Goal: Navigation & Orientation: Find specific page/section

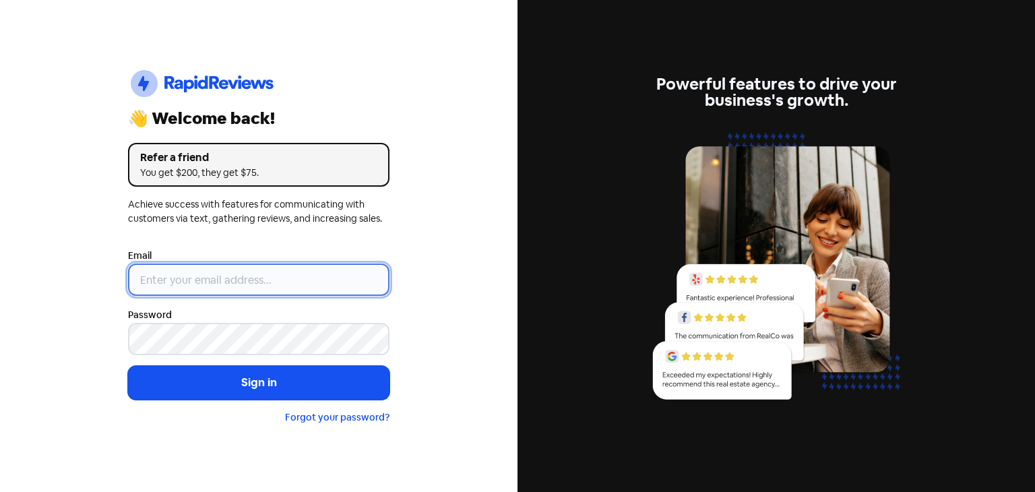
drag, startPoint x: 0, startPoint y: 0, endPoint x: 302, endPoint y: 279, distance: 411.1
click at [302, 279] on input "email" at bounding box center [258, 279] width 261 height 32
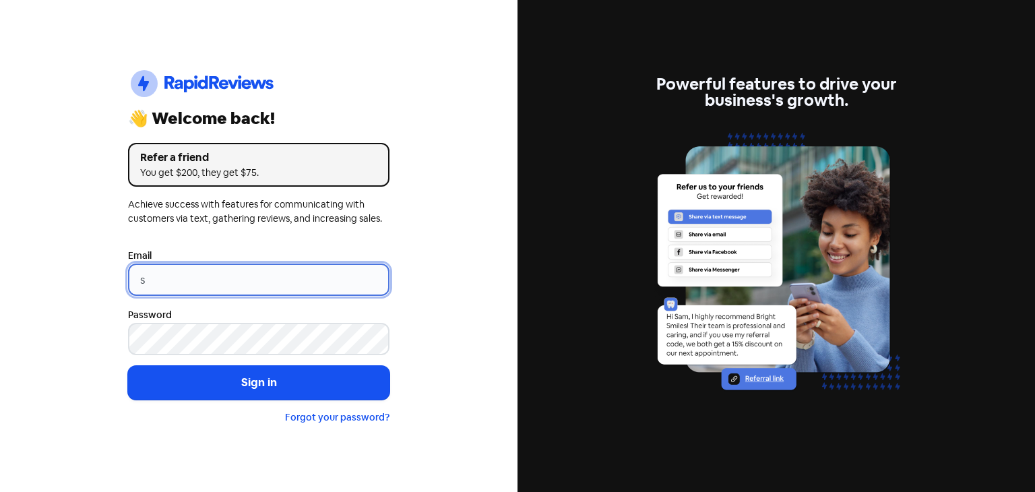
type input "[EMAIL_ADDRESS][DOMAIN_NAME]"
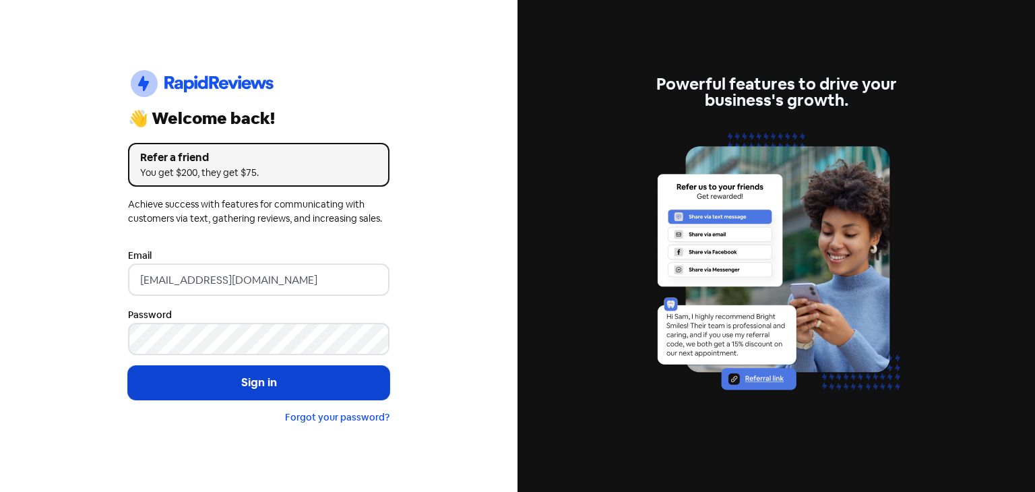
click at [263, 382] on button "Sign in" at bounding box center [258, 383] width 261 height 34
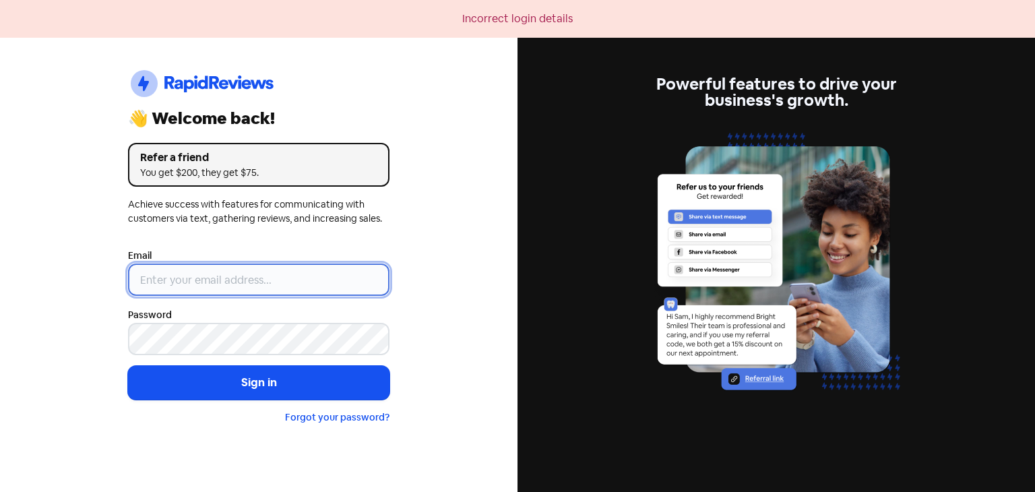
click at [251, 278] on input "email" at bounding box center [258, 279] width 261 height 32
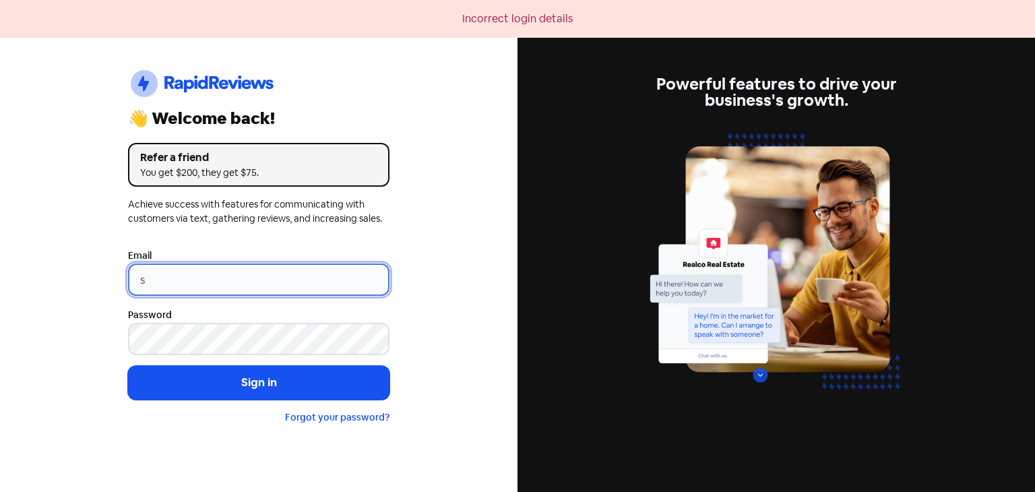
type input "[EMAIL_ADDRESS][DOMAIN_NAME]"
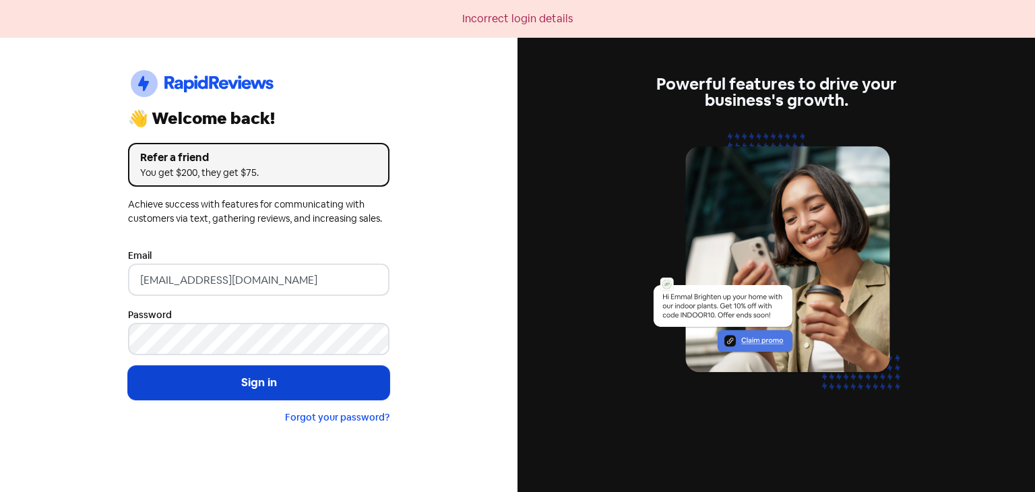
click at [226, 381] on button "Sign in" at bounding box center [258, 383] width 261 height 34
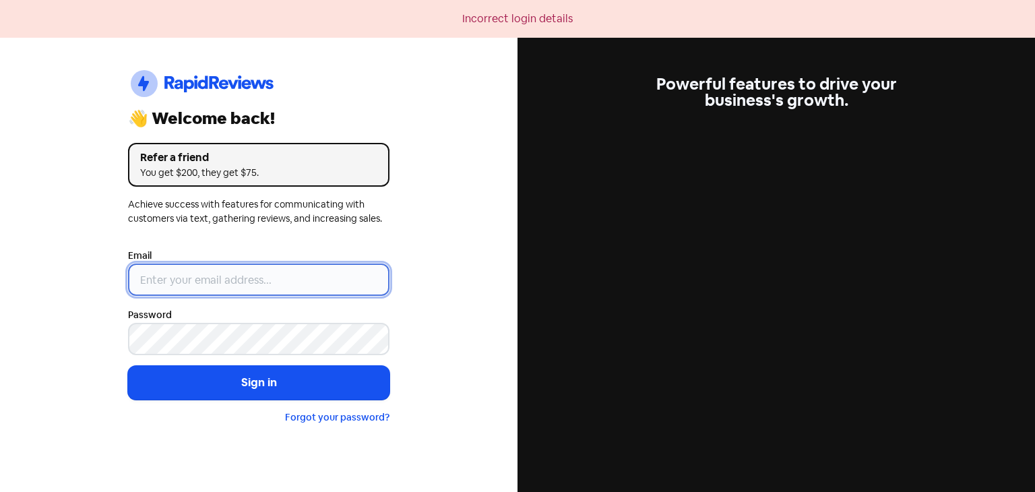
click at [221, 281] on input "email" at bounding box center [258, 279] width 261 height 32
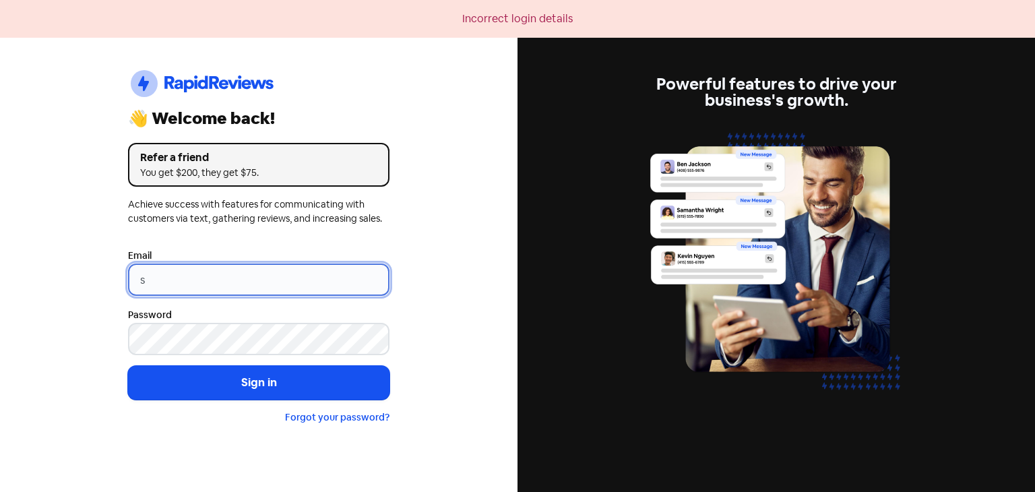
type input "[EMAIL_ADDRESS][DOMAIN_NAME]"
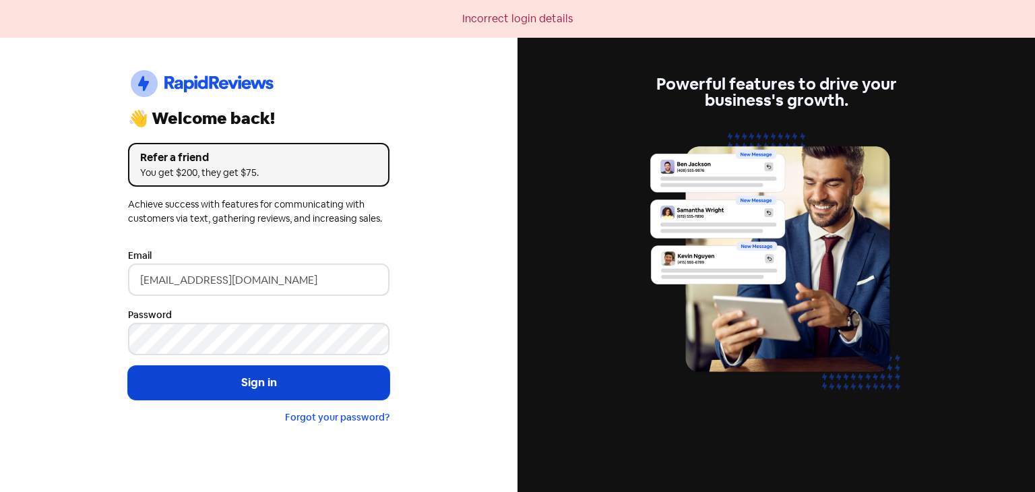
click at [218, 381] on button "Sign in" at bounding box center [258, 383] width 261 height 34
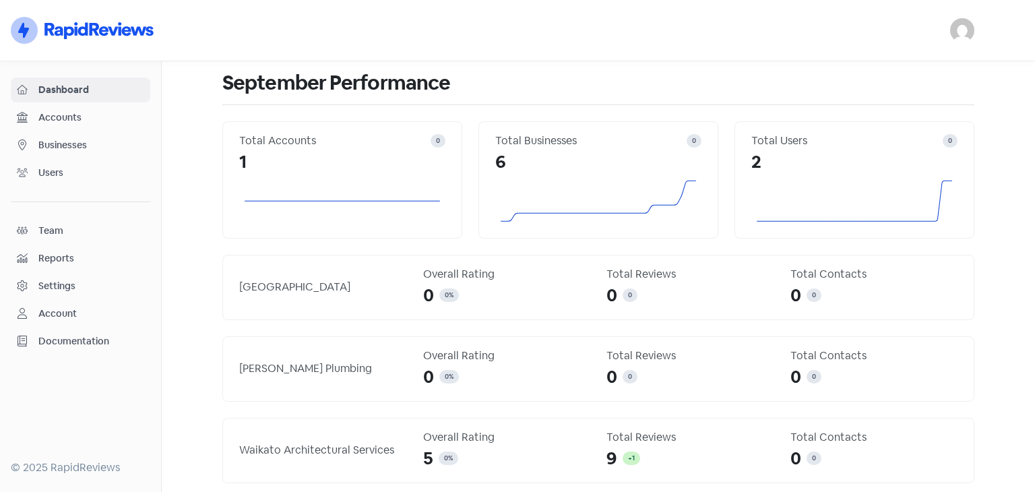
click at [53, 151] on span "Businesses" at bounding box center [91, 145] width 106 height 14
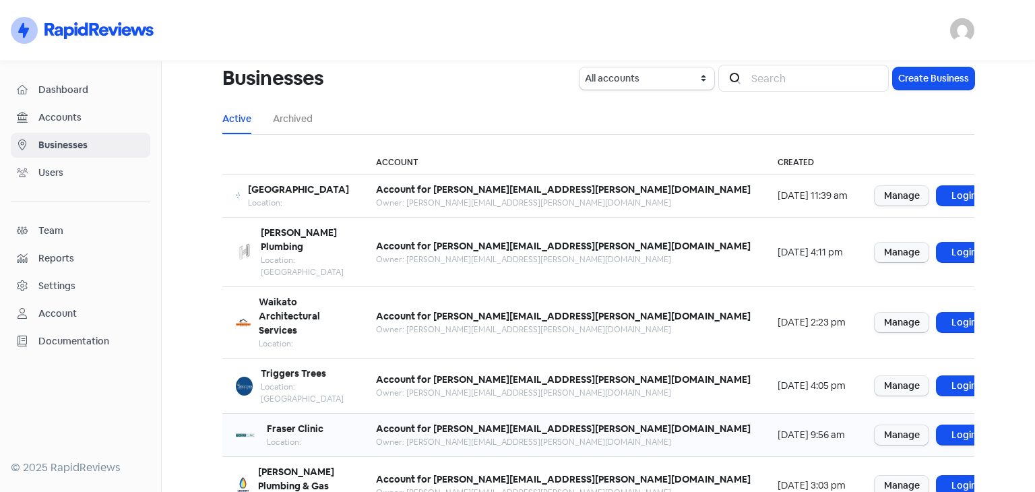
scroll to position [13, 0]
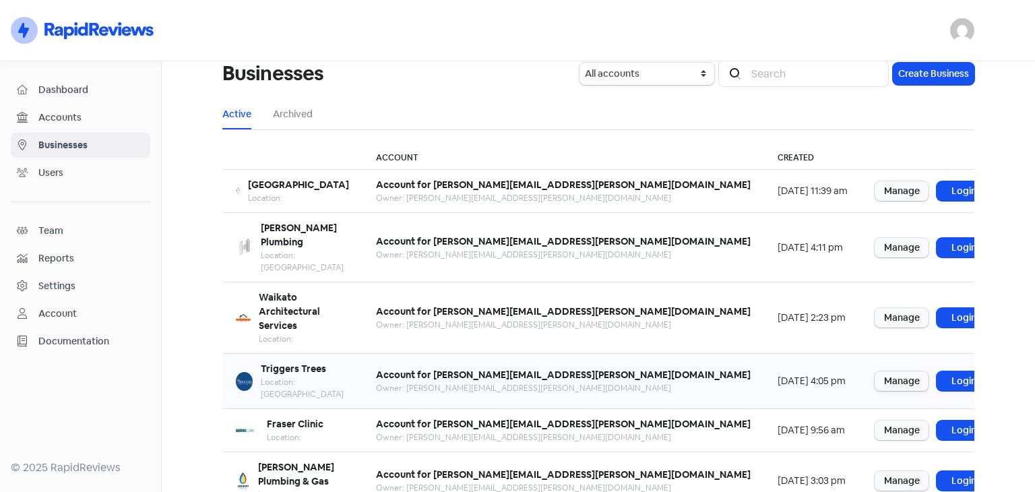
click at [310, 376] on div "Location: Hamilton" at bounding box center [305, 388] width 88 height 24
click at [875, 371] on link "Manage" at bounding box center [902, 381] width 54 height 20
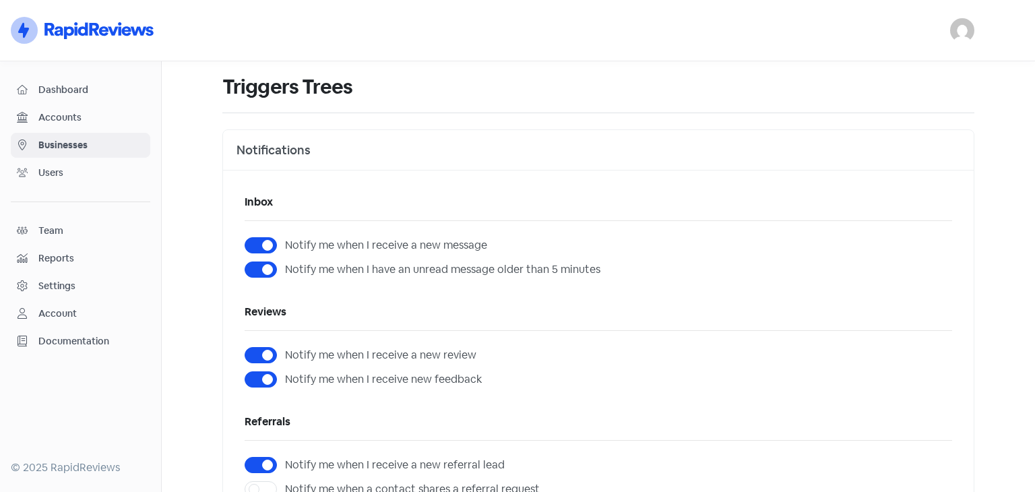
click at [67, 144] on span "Businesses" at bounding box center [91, 145] width 106 height 14
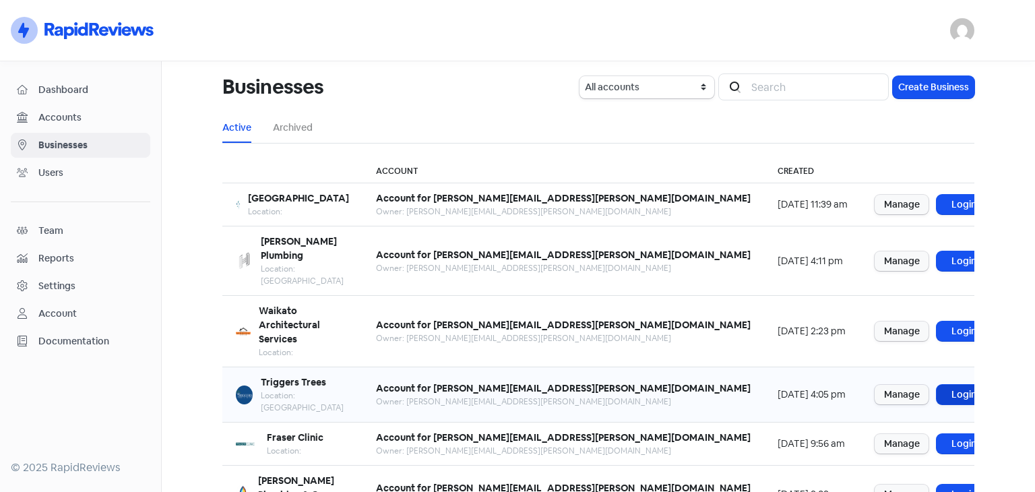
click at [937, 385] on link "Login" at bounding box center [964, 395] width 54 height 20
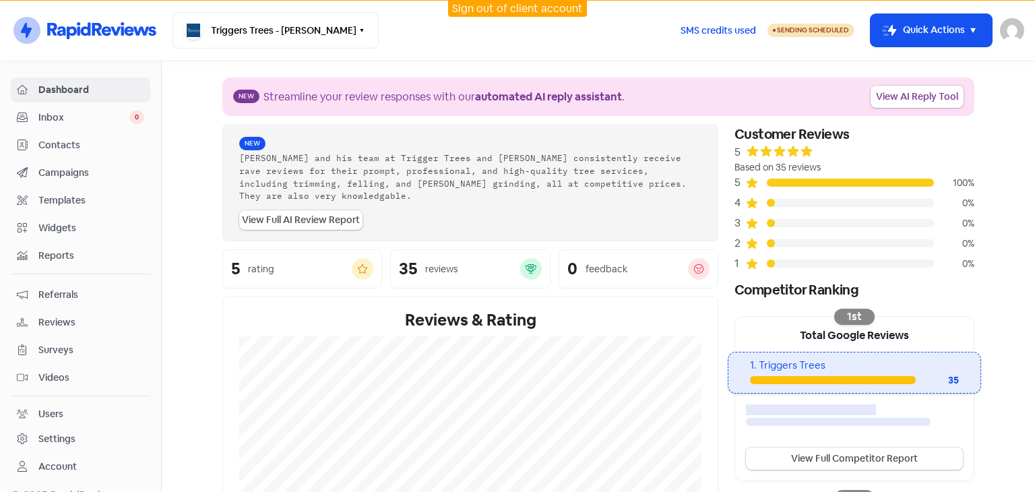
scroll to position [323, 0]
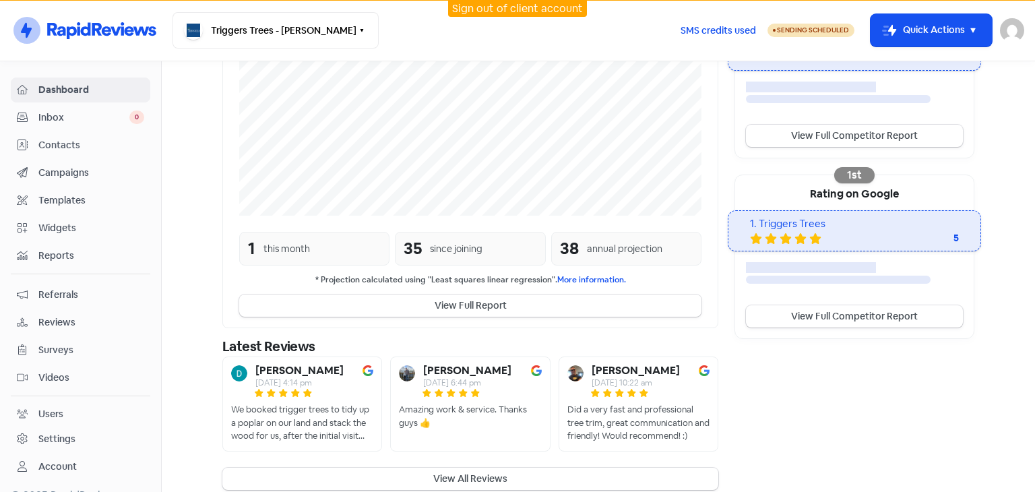
click at [65, 175] on span "Campaigns" at bounding box center [91, 173] width 106 height 14
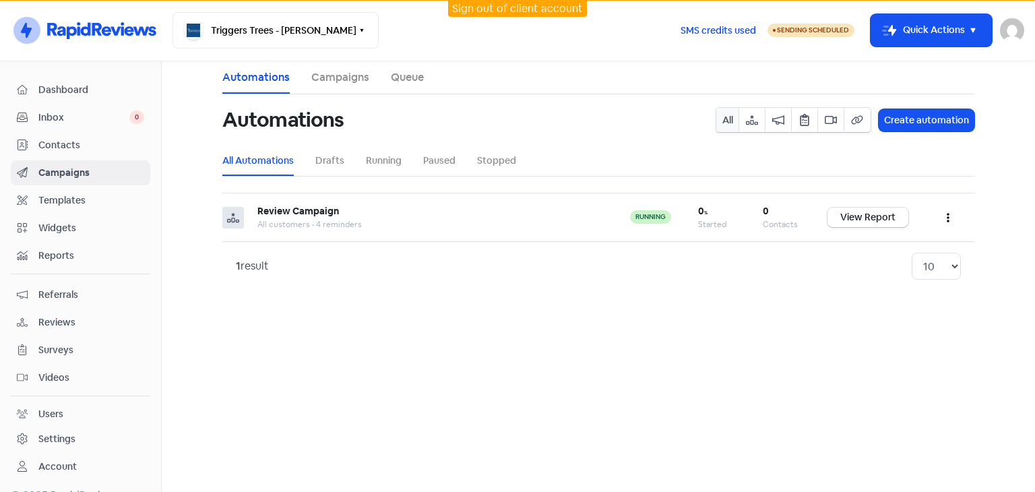
click at [62, 145] on span "Contacts" at bounding box center [91, 145] width 106 height 14
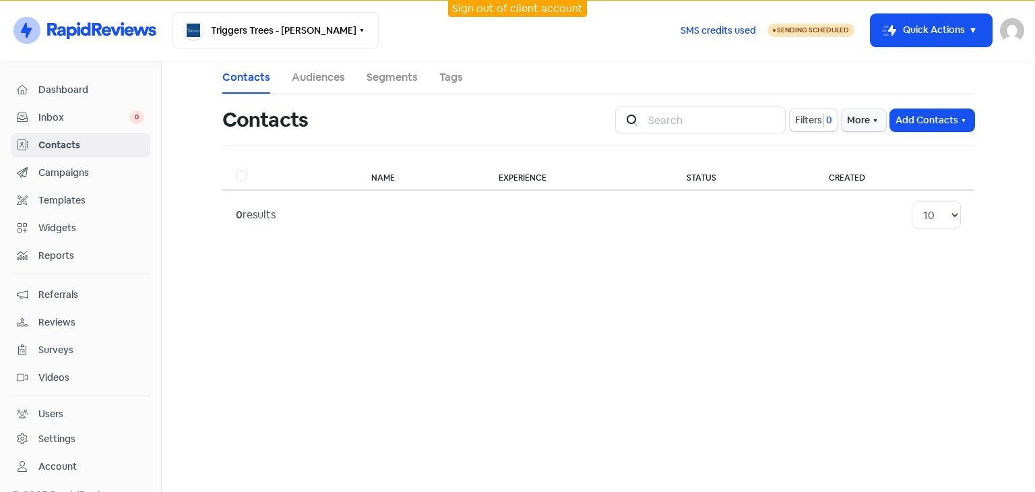
click at [59, 170] on span "Campaigns" at bounding box center [91, 173] width 106 height 14
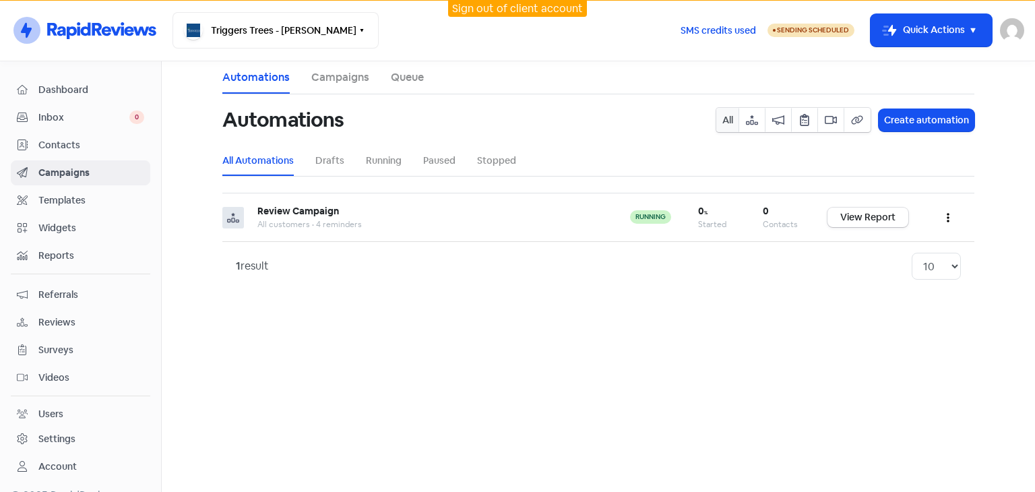
click at [62, 378] on span "Videos" at bounding box center [91, 378] width 106 height 14
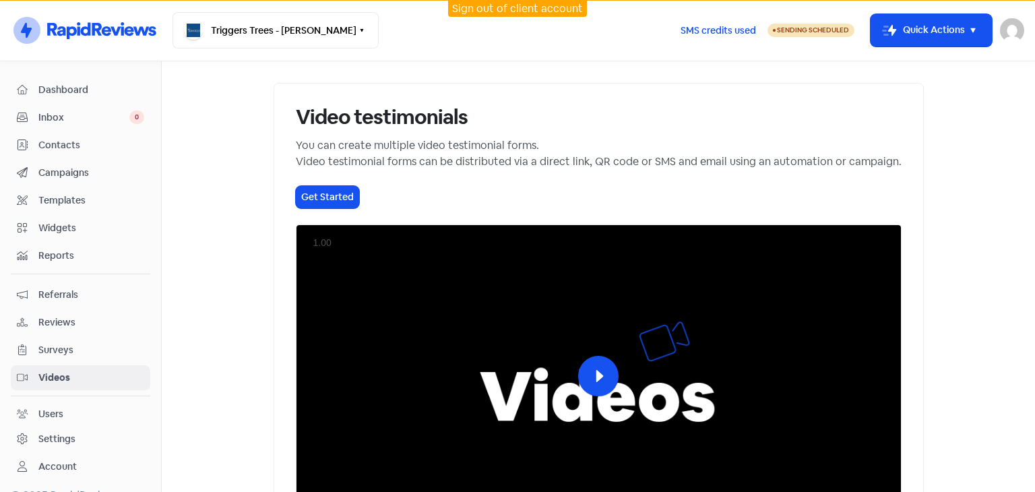
click at [66, 347] on span "Surveys" at bounding box center [91, 350] width 106 height 14
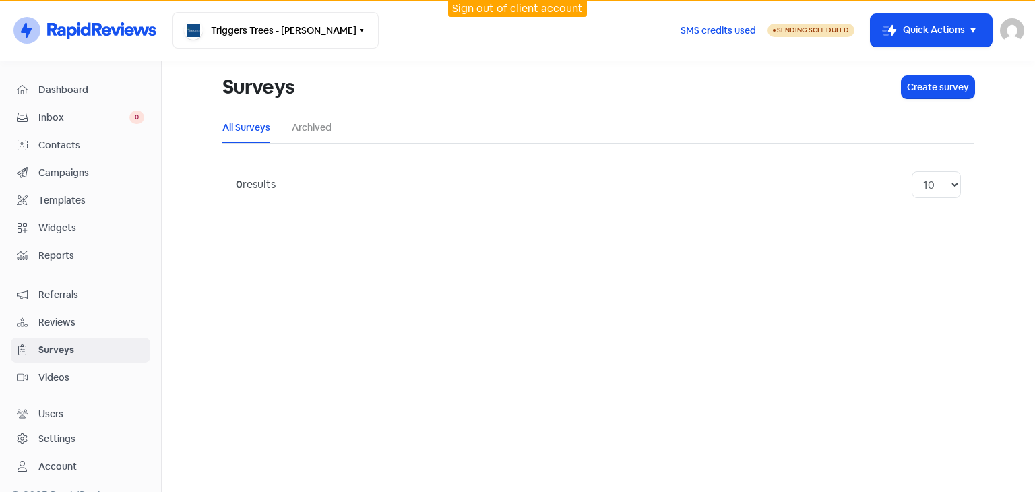
click at [61, 319] on span "Reviews" at bounding box center [91, 322] width 106 height 14
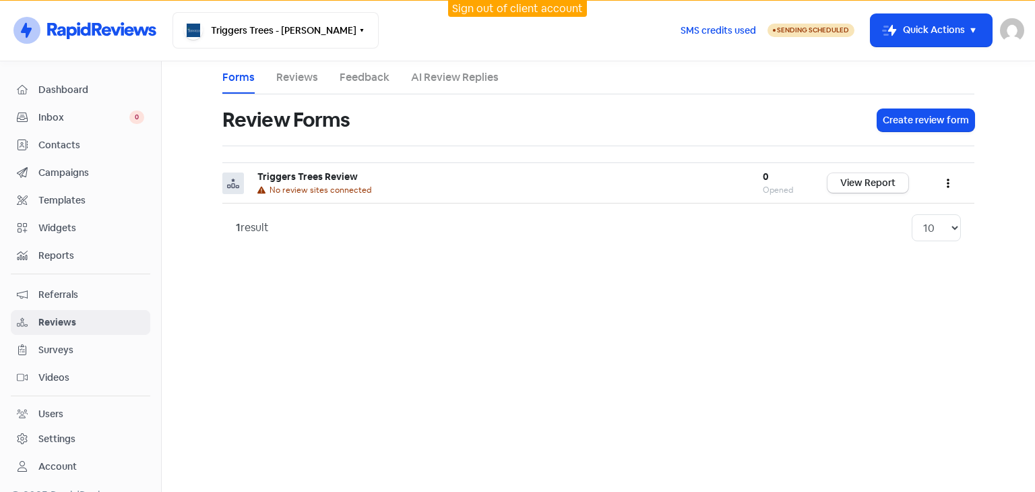
click at [63, 294] on span "Referrals" at bounding box center [91, 295] width 106 height 14
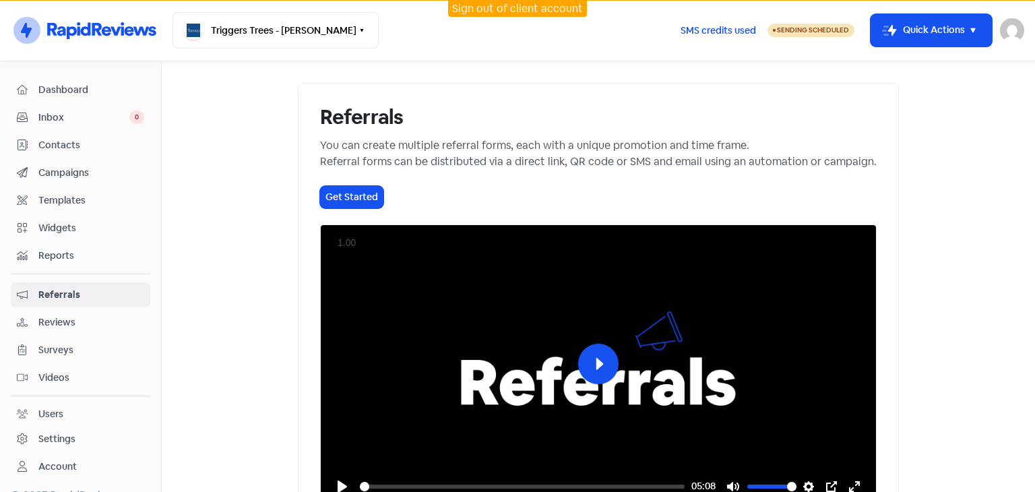
click at [62, 92] on span "Dashboard" at bounding box center [91, 90] width 106 height 14
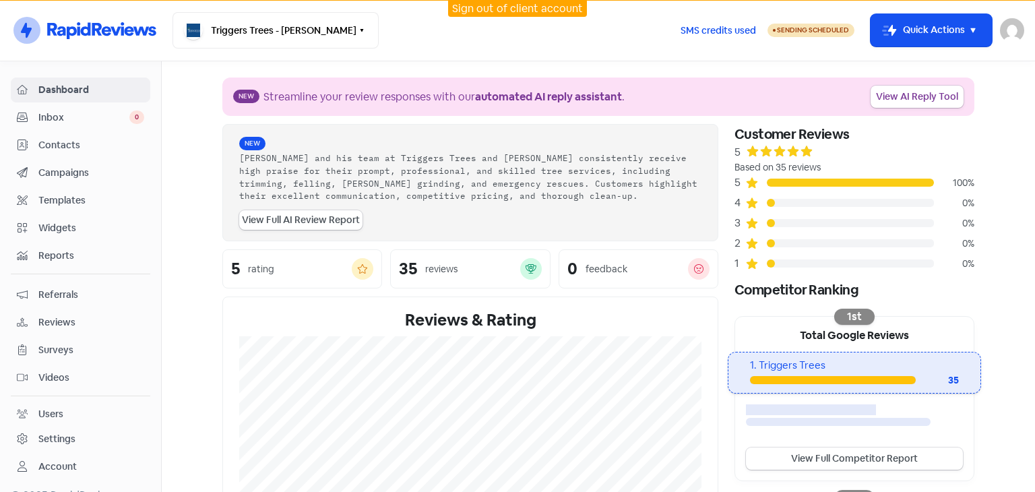
click at [62, 139] on span "Contacts" at bounding box center [91, 145] width 106 height 14
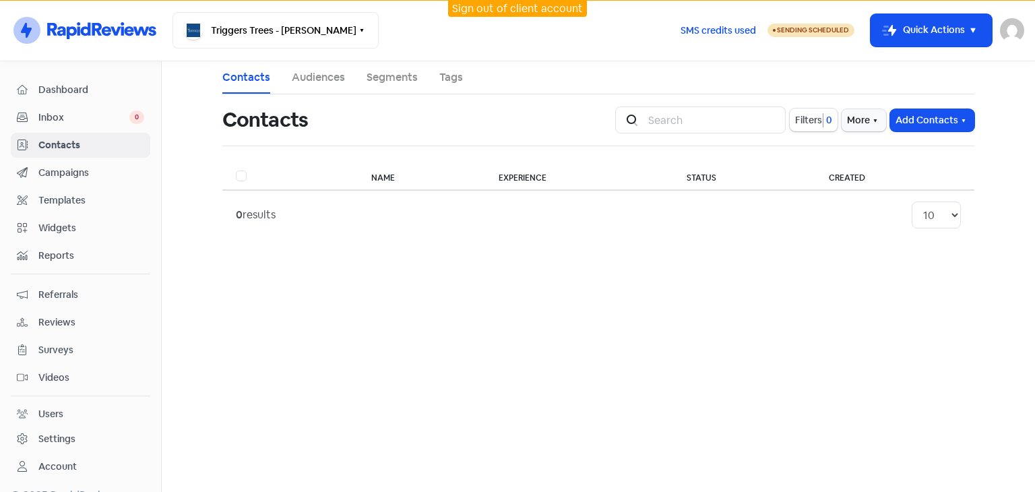
click at [61, 173] on span "Campaigns" at bounding box center [91, 173] width 106 height 14
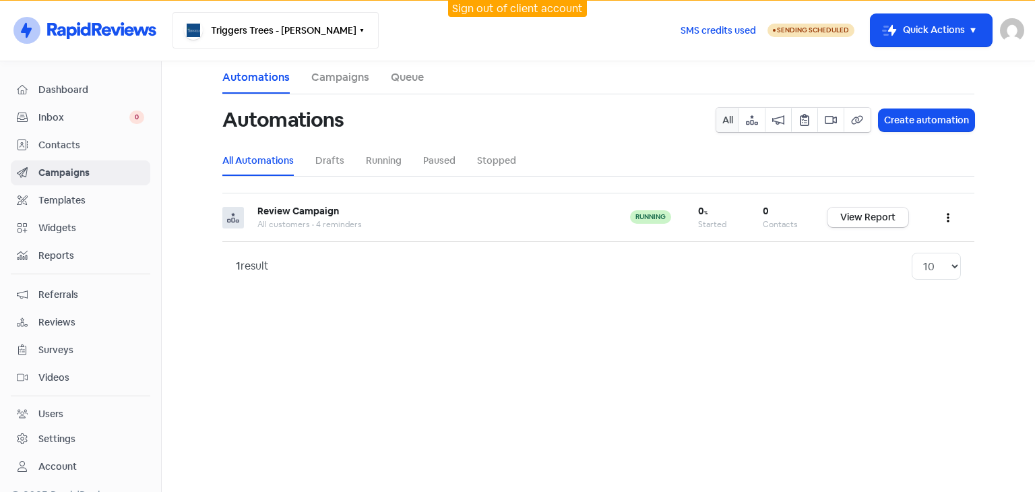
click at [299, 27] on button "Triggers Trees - [PERSON_NAME]" at bounding box center [276, 30] width 206 height 36
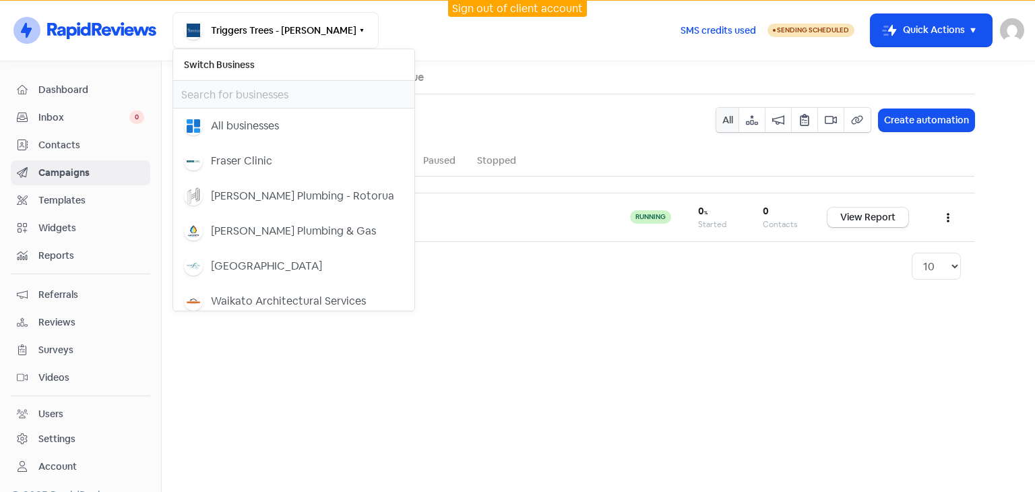
click at [399, 27] on div "Triggers Trees - [PERSON_NAME] Switch Business All businesses Fraser Clinic [PE…" at bounding box center [421, 30] width 497 height 36
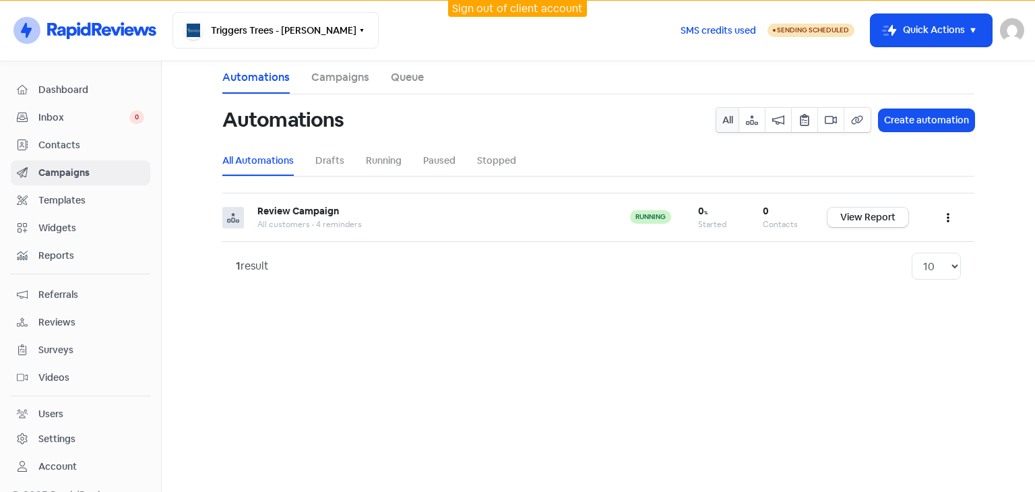
click at [55, 142] on span "Contacts" at bounding box center [91, 145] width 106 height 14
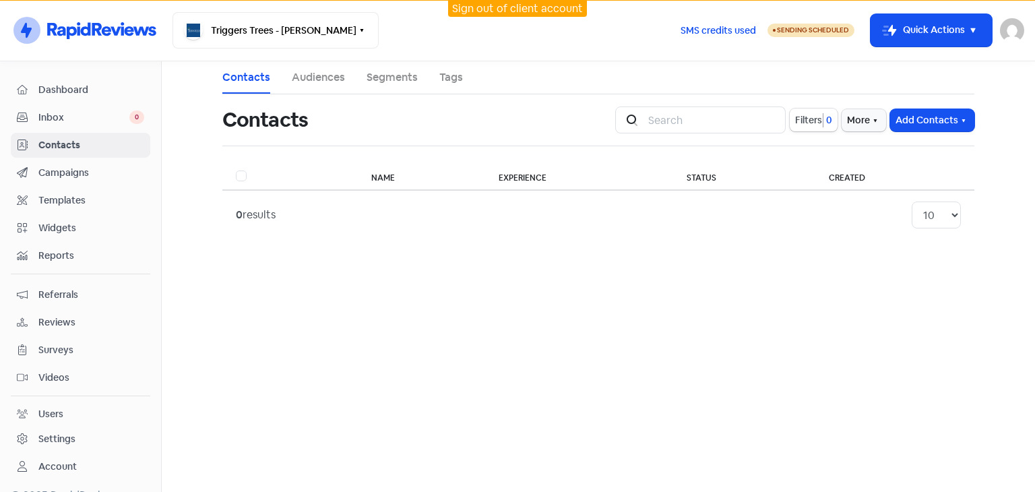
click at [77, 170] on span "Campaigns" at bounding box center [91, 173] width 106 height 14
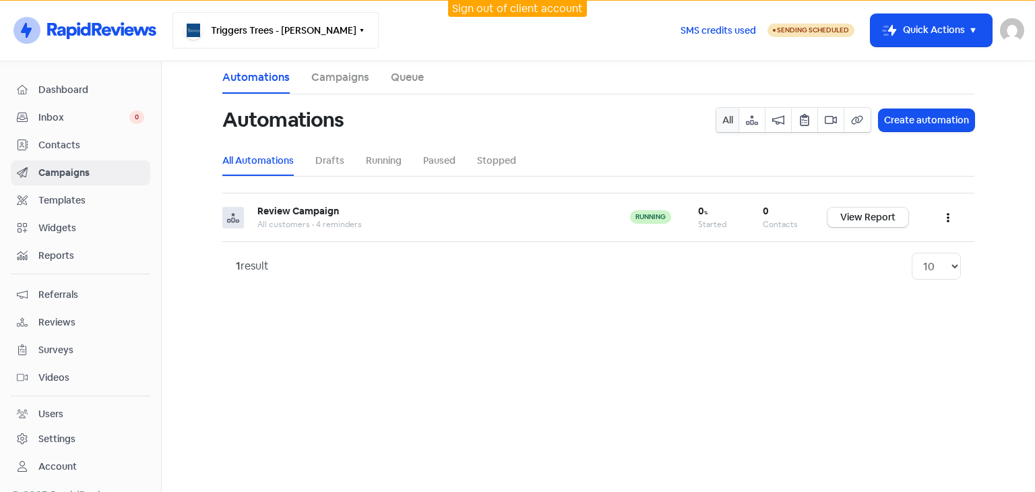
click at [321, 36] on button "Triggers Trees - [PERSON_NAME]" at bounding box center [276, 30] width 206 height 36
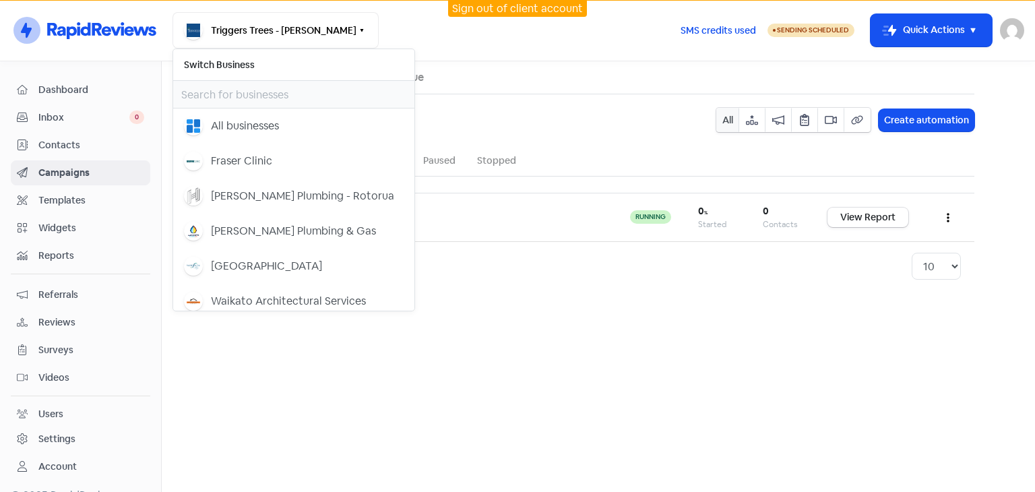
click at [489, 46] on div "Triggers Trees - [PERSON_NAME] Switch Business All businesses Fraser Clinic [PE…" at bounding box center [421, 30] width 497 height 36
